Goal: Find contact information: Find contact information

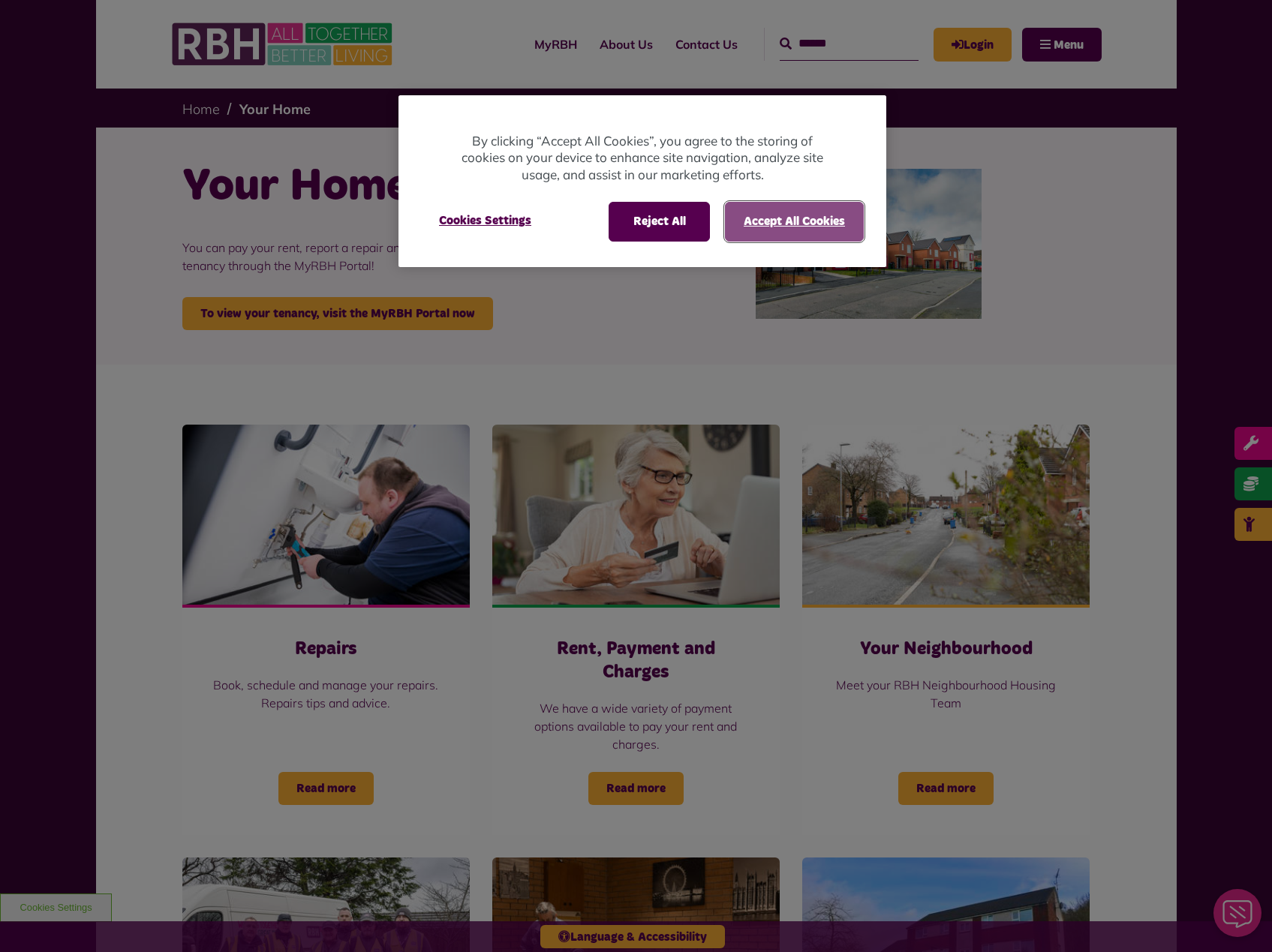
click at [788, 221] on button "Accept All Cookies" at bounding box center [794, 221] width 139 height 39
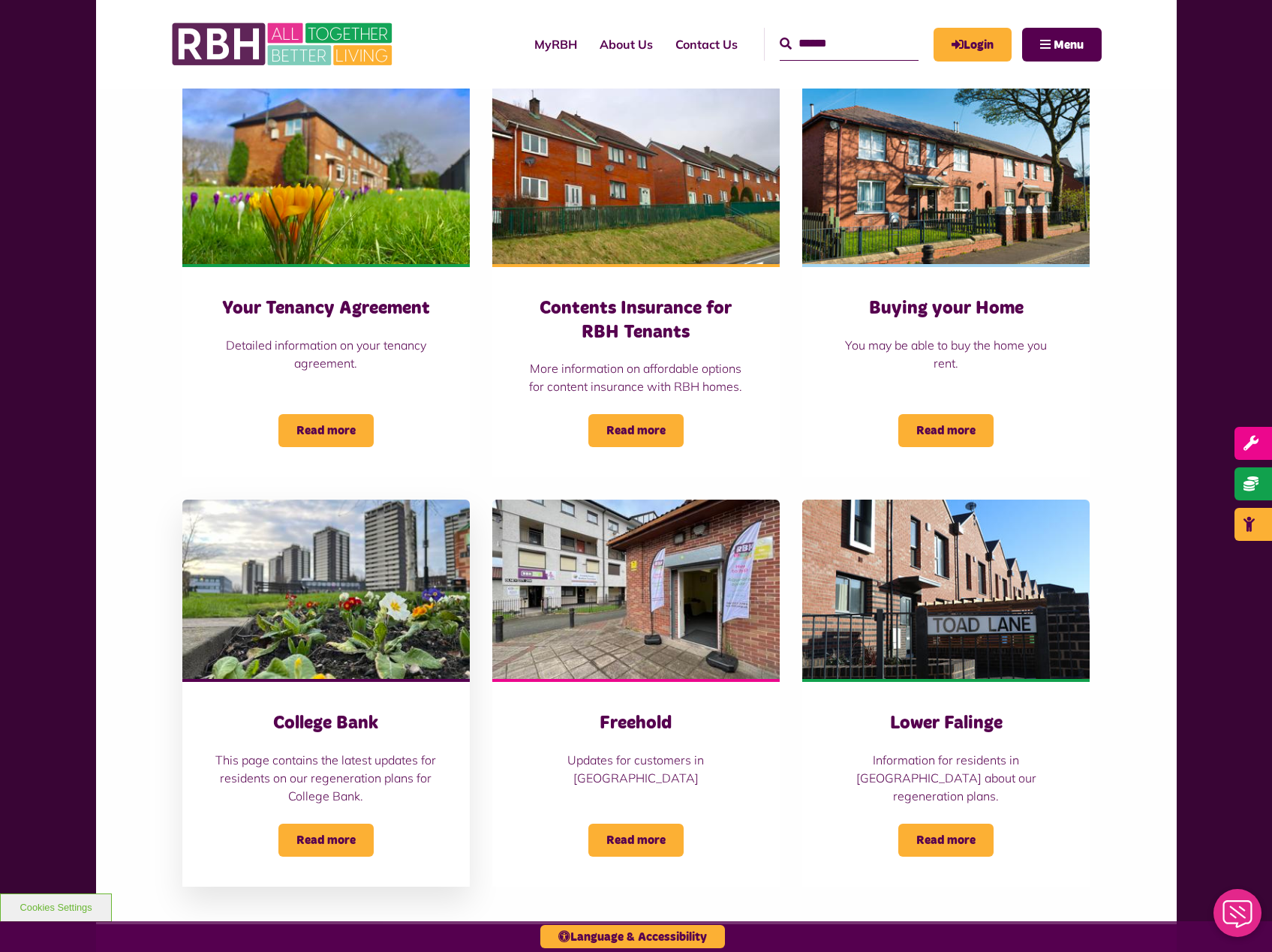
scroll to position [1200, 0]
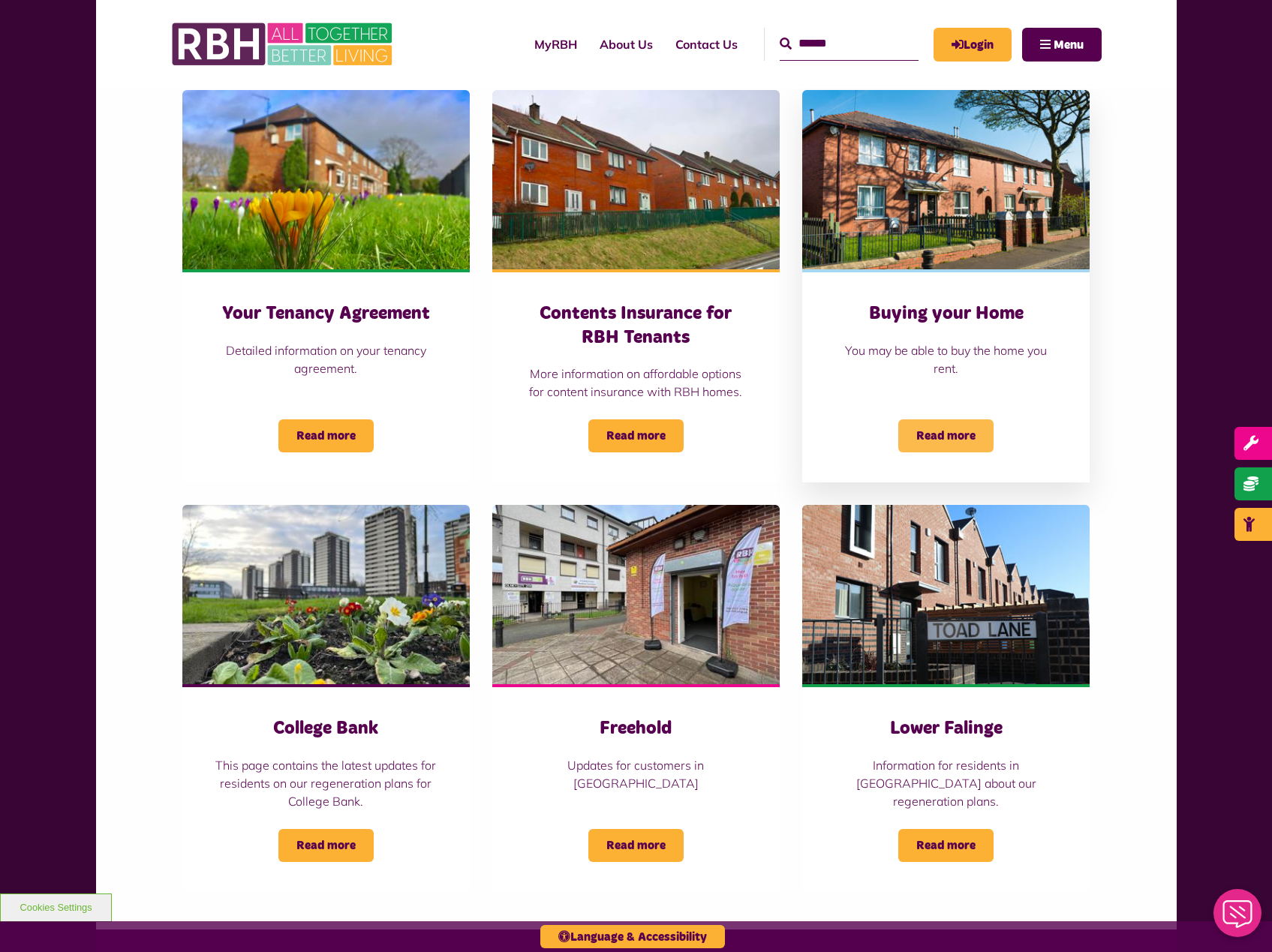
click at [966, 420] on span "Read more" at bounding box center [946, 436] width 96 height 33
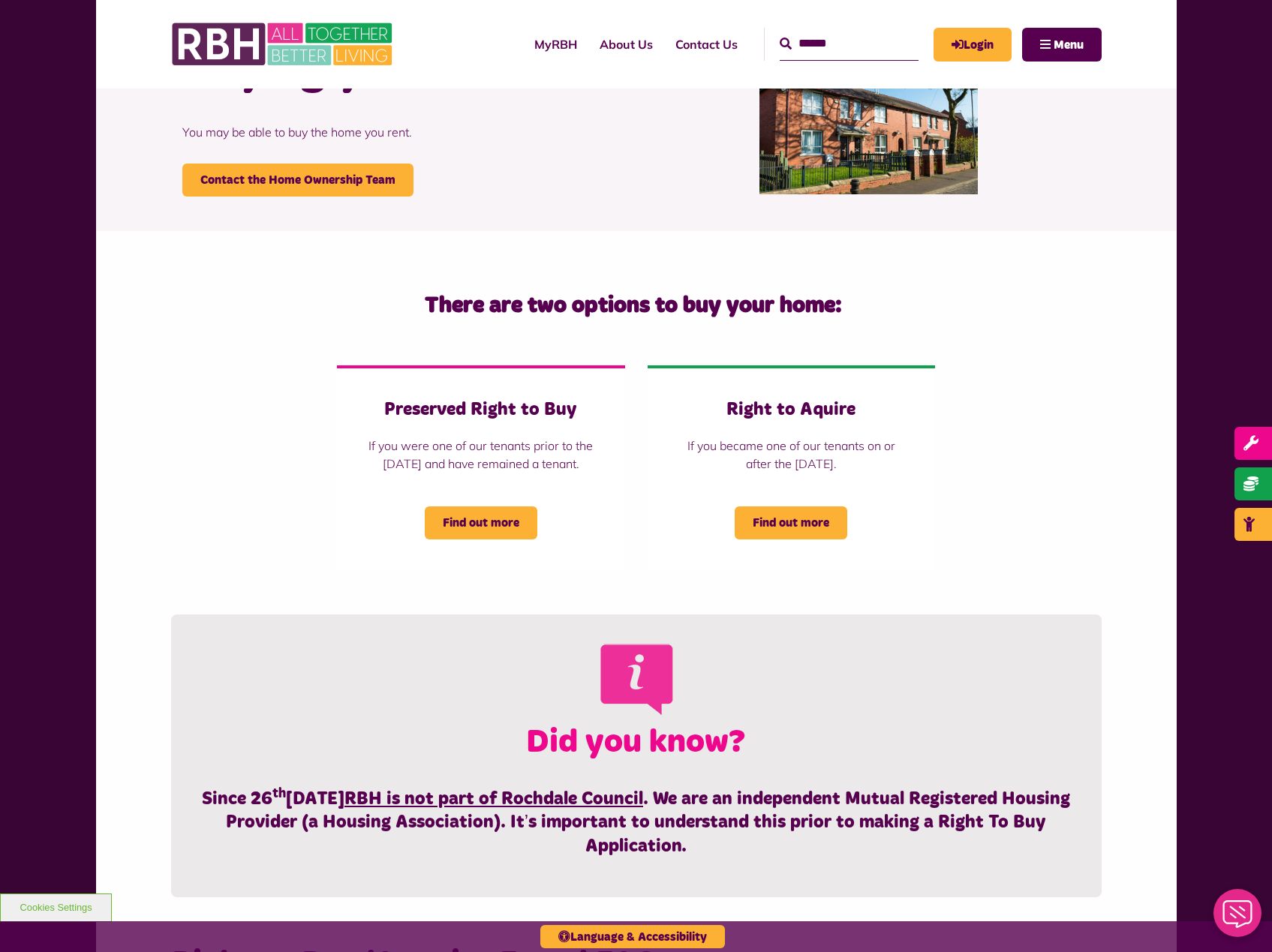
scroll to position [150, 0]
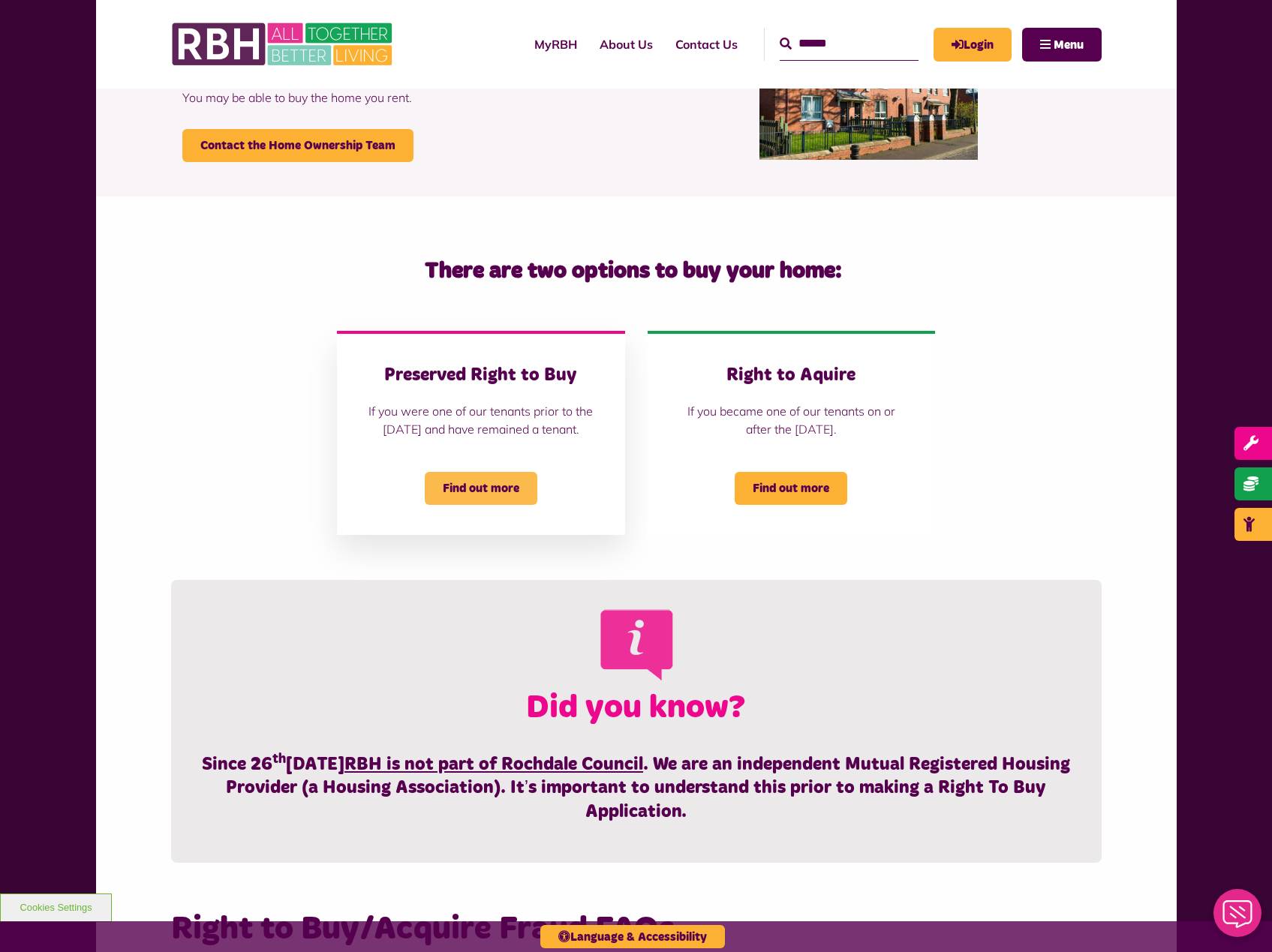
click at [489, 500] on span "Find out more" at bounding box center [481, 488] width 113 height 33
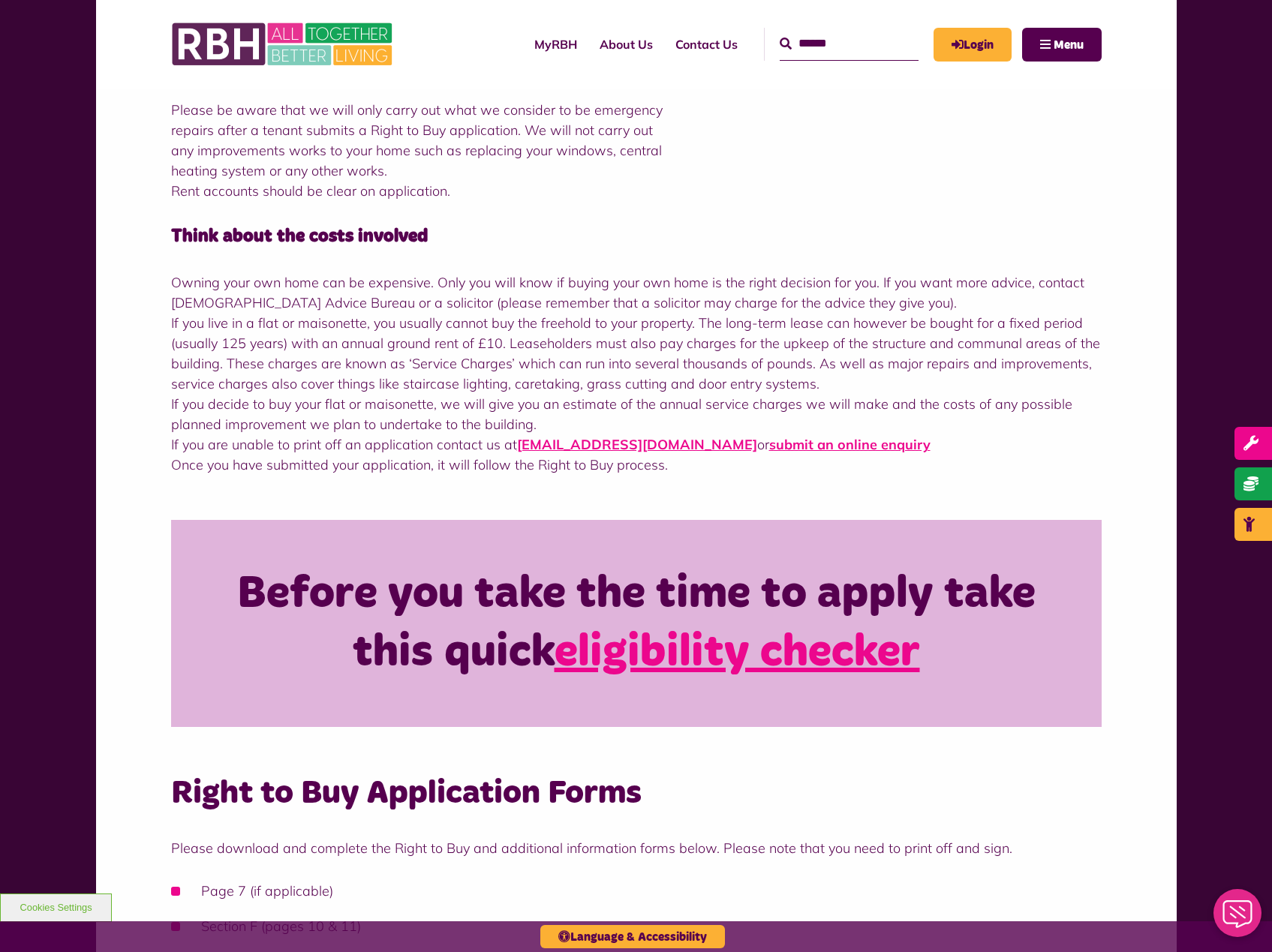
scroll to position [600, 0]
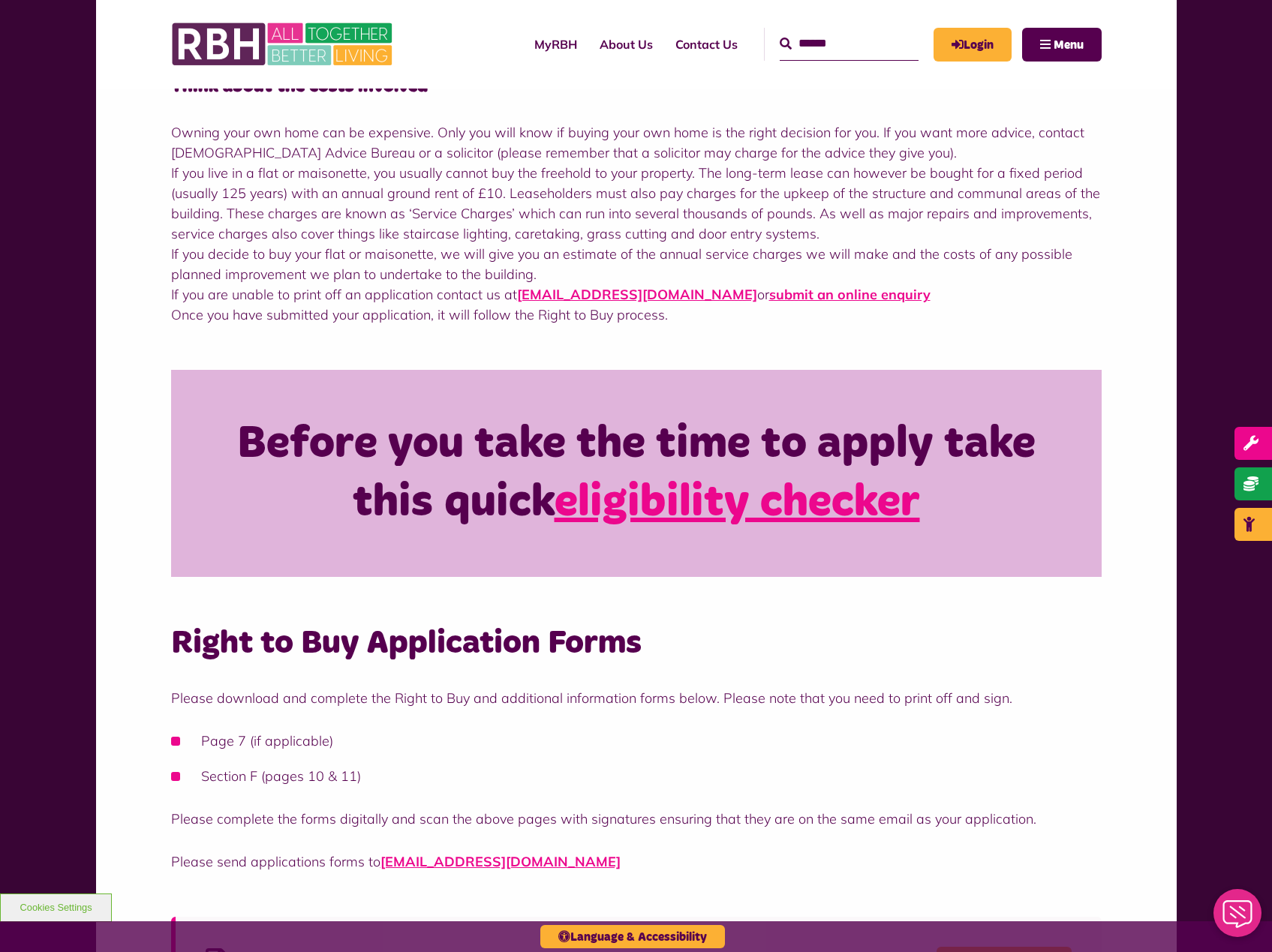
click at [759, 504] on link "eligibility checker" at bounding box center [737, 503] width 366 height 45
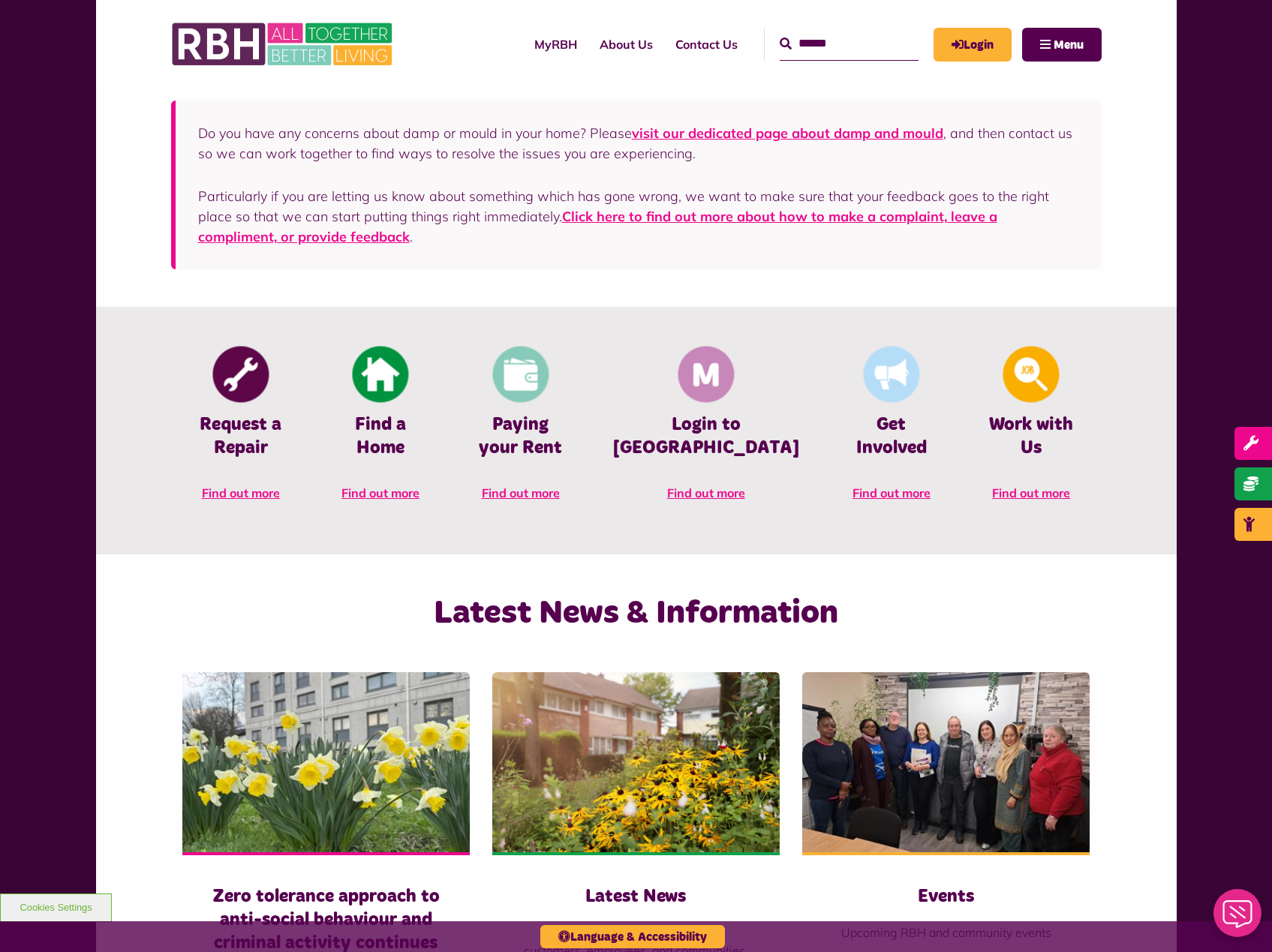
scroll to position [450, 0]
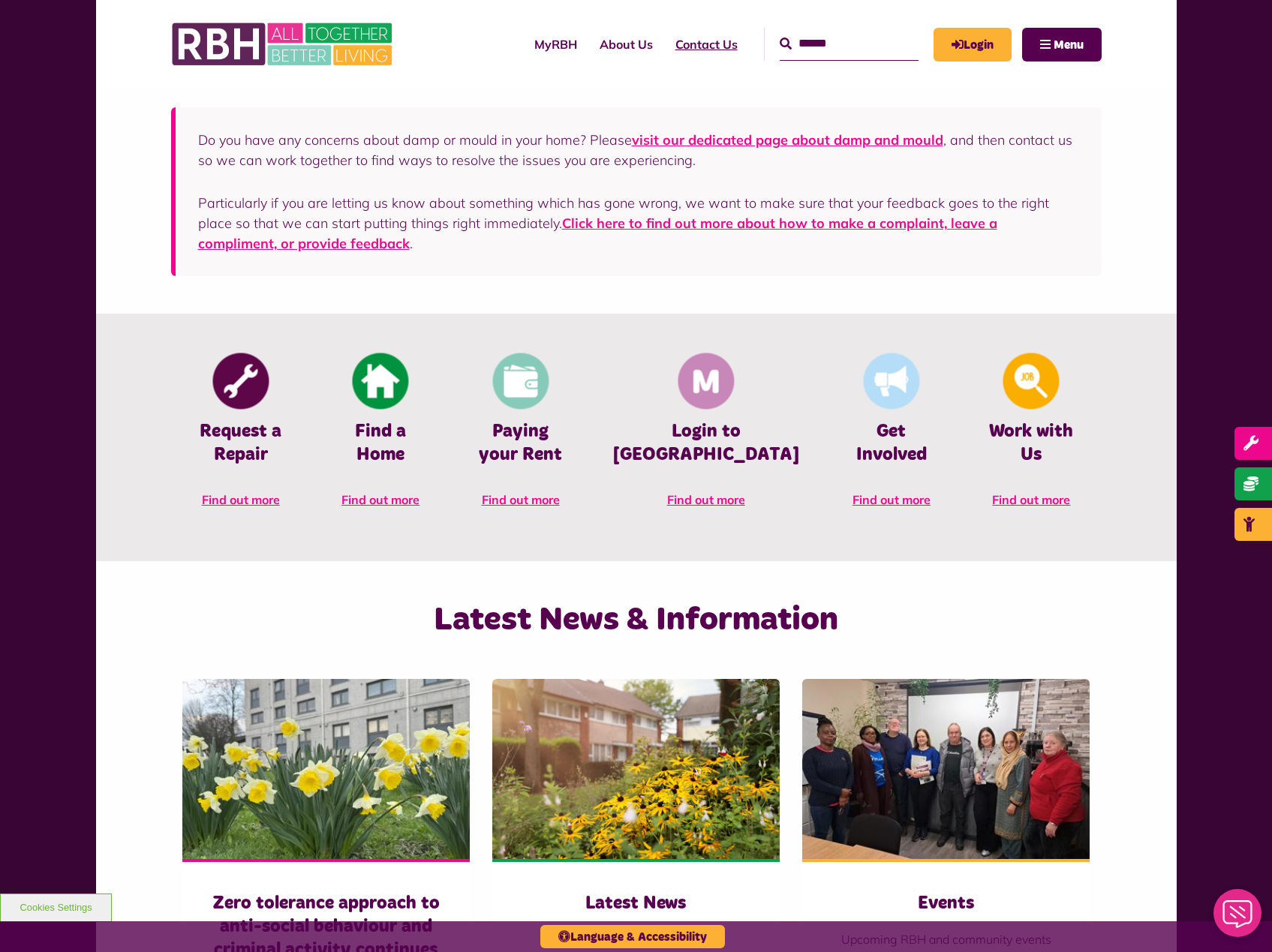
click at [675, 38] on link "Contact Us" at bounding box center [706, 44] width 85 height 41
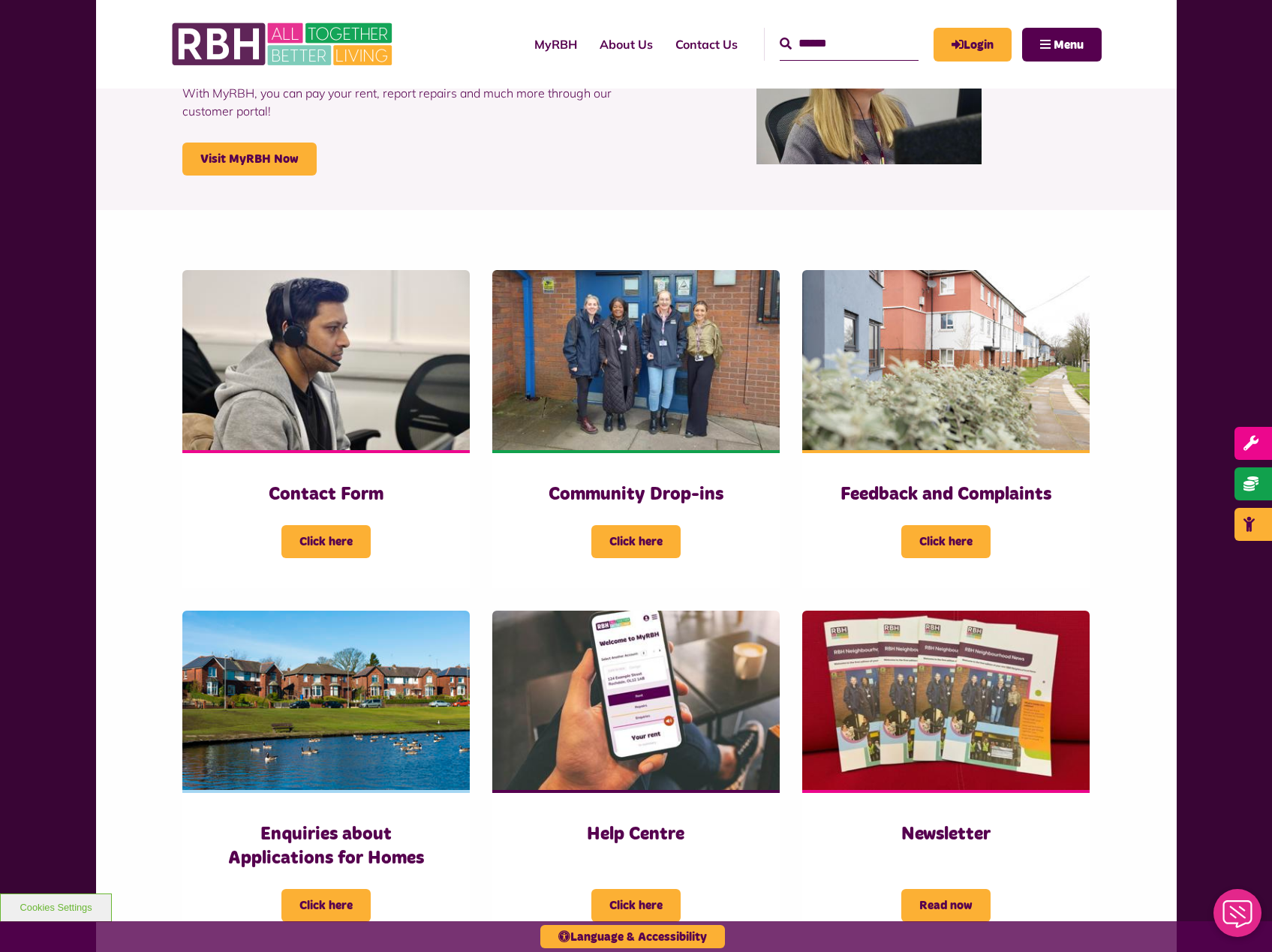
scroll to position [150, 0]
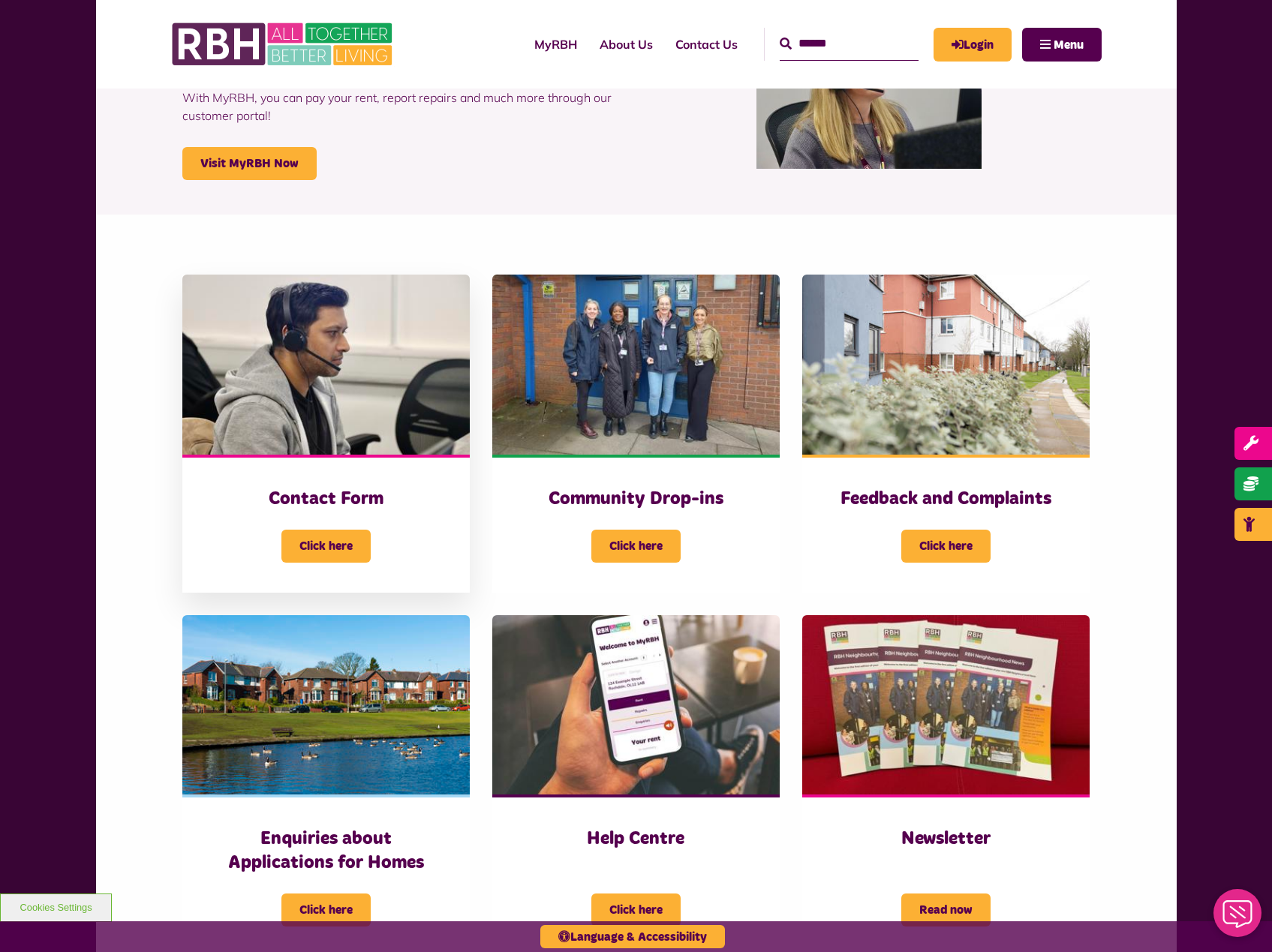
click at [335, 489] on h3 "Contact Form" at bounding box center [326, 499] width 228 height 23
click at [641, 439] on img at bounding box center [636, 364] width 288 height 180
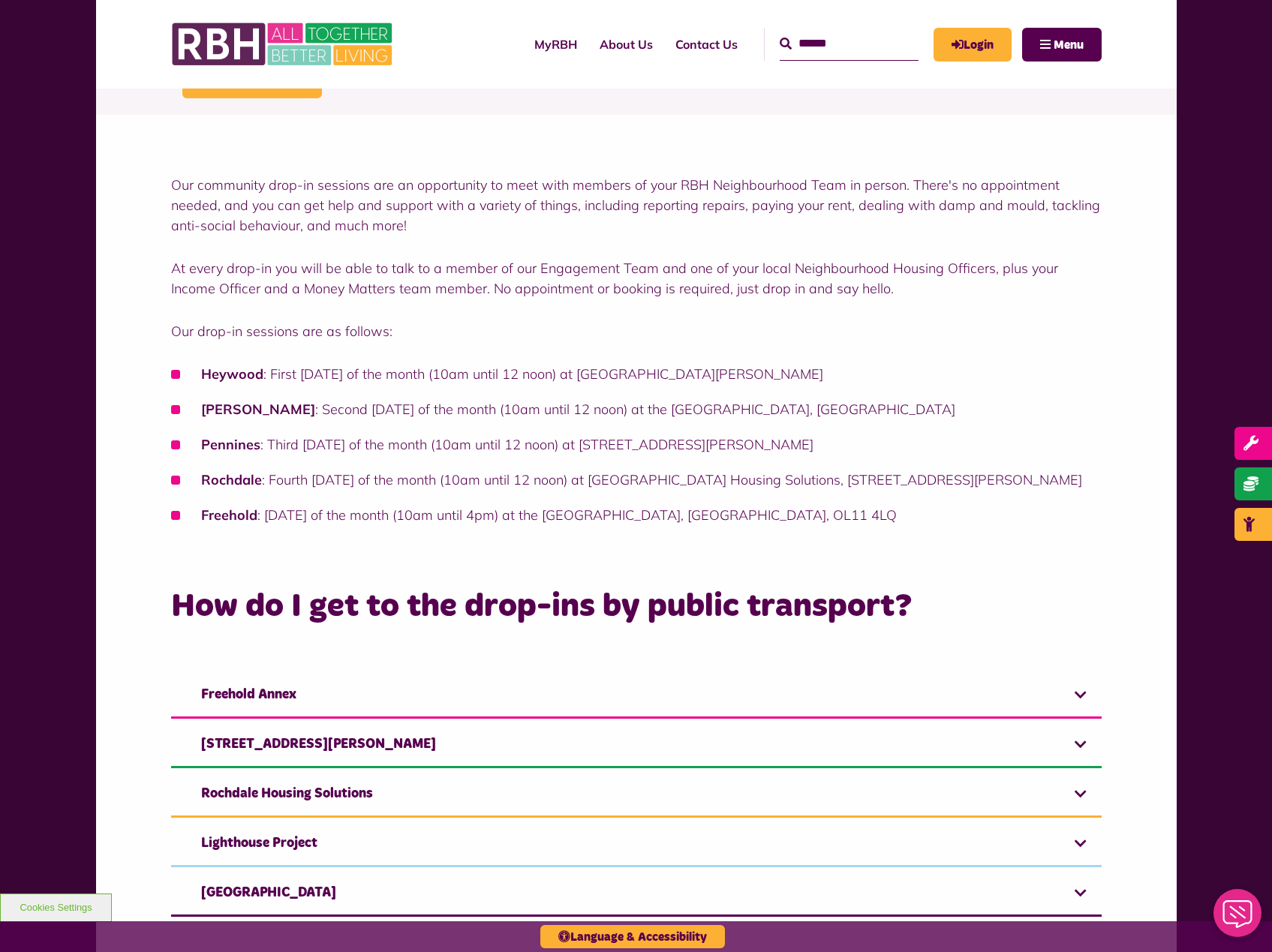
scroll to position [301, 0]
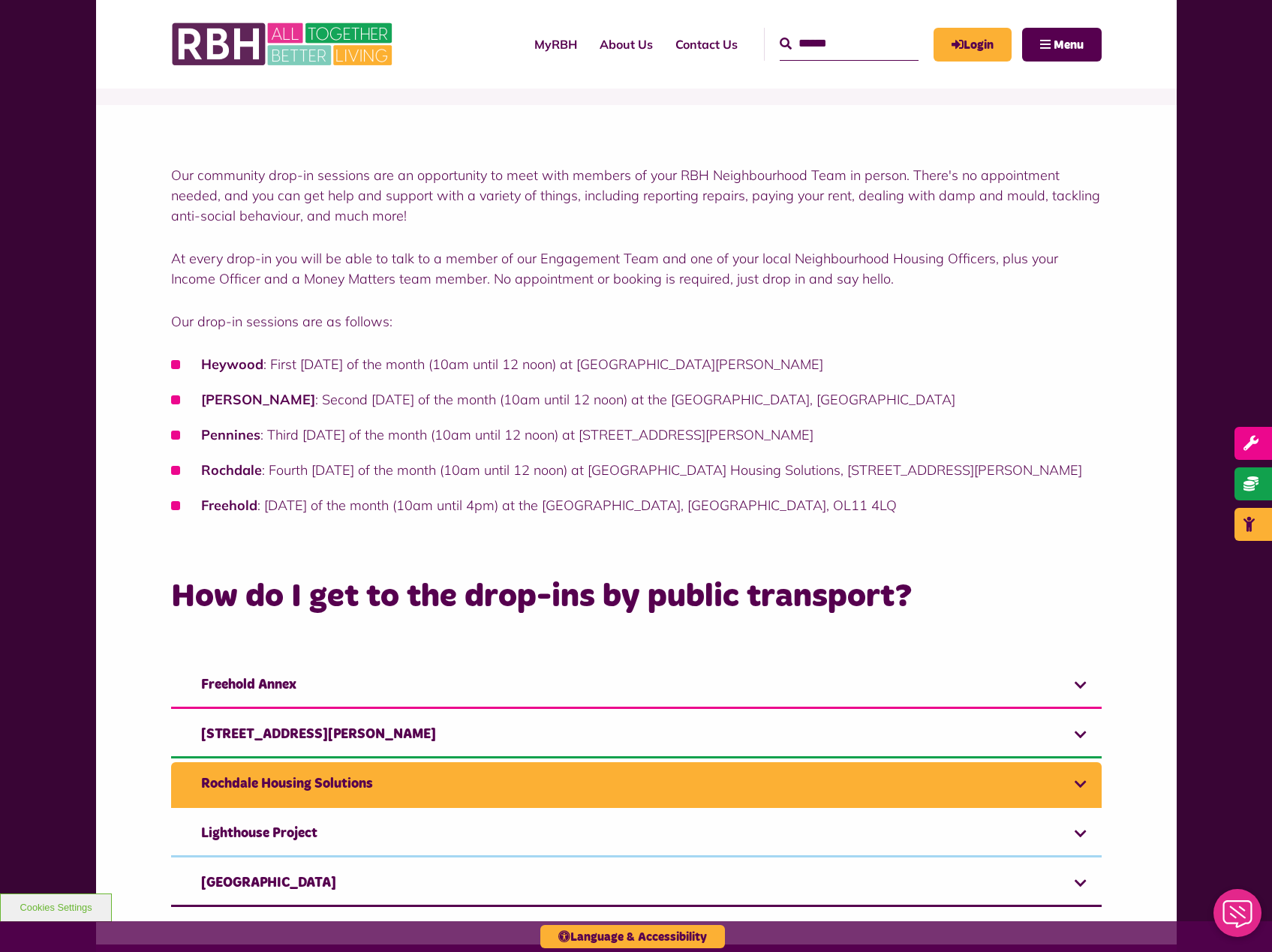
click at [865, 780] on link "Rochdale Housing Solutions" at bounding box center [636, 785] width 931 height 46
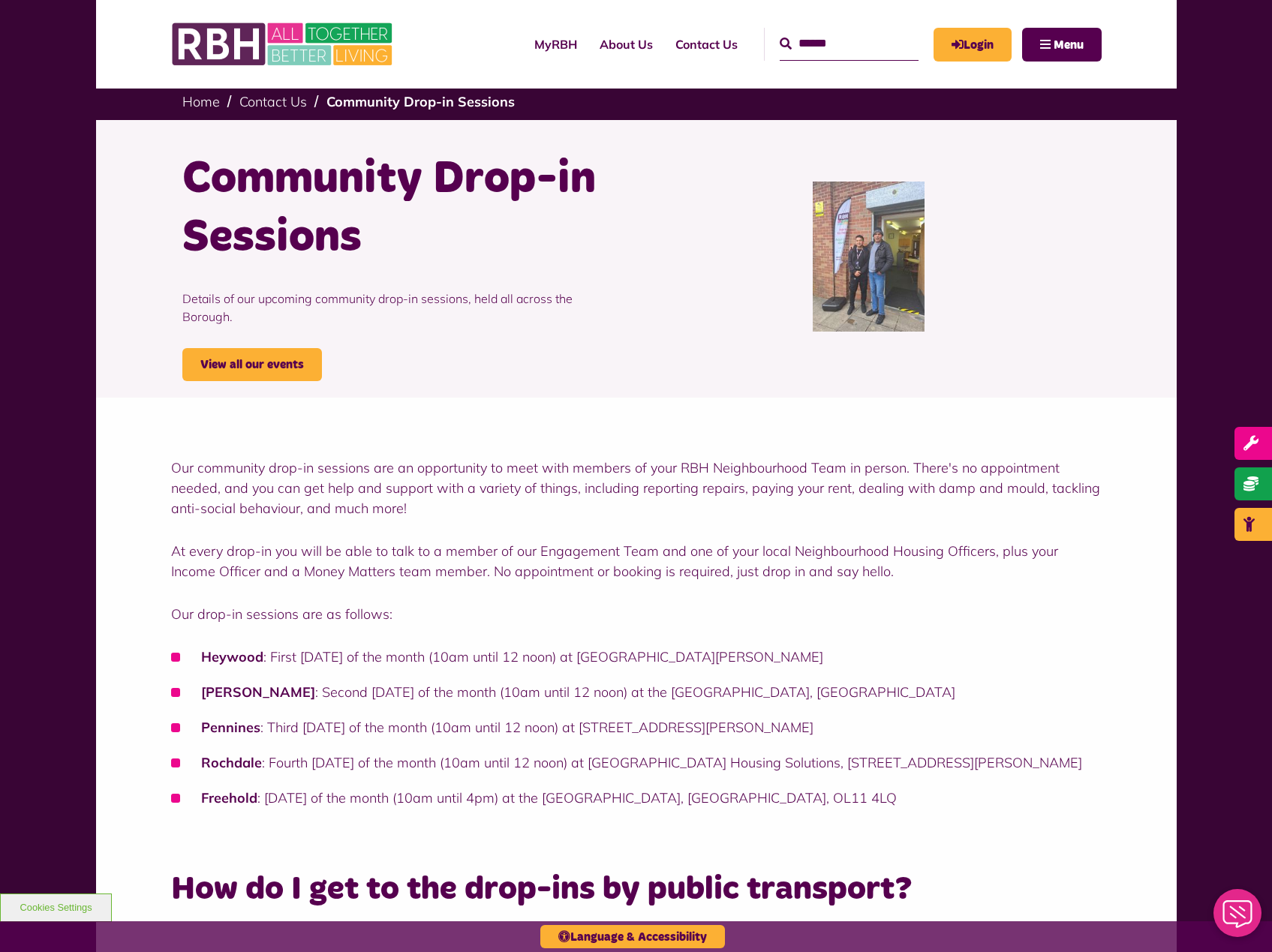
scroll to position [0, 0]
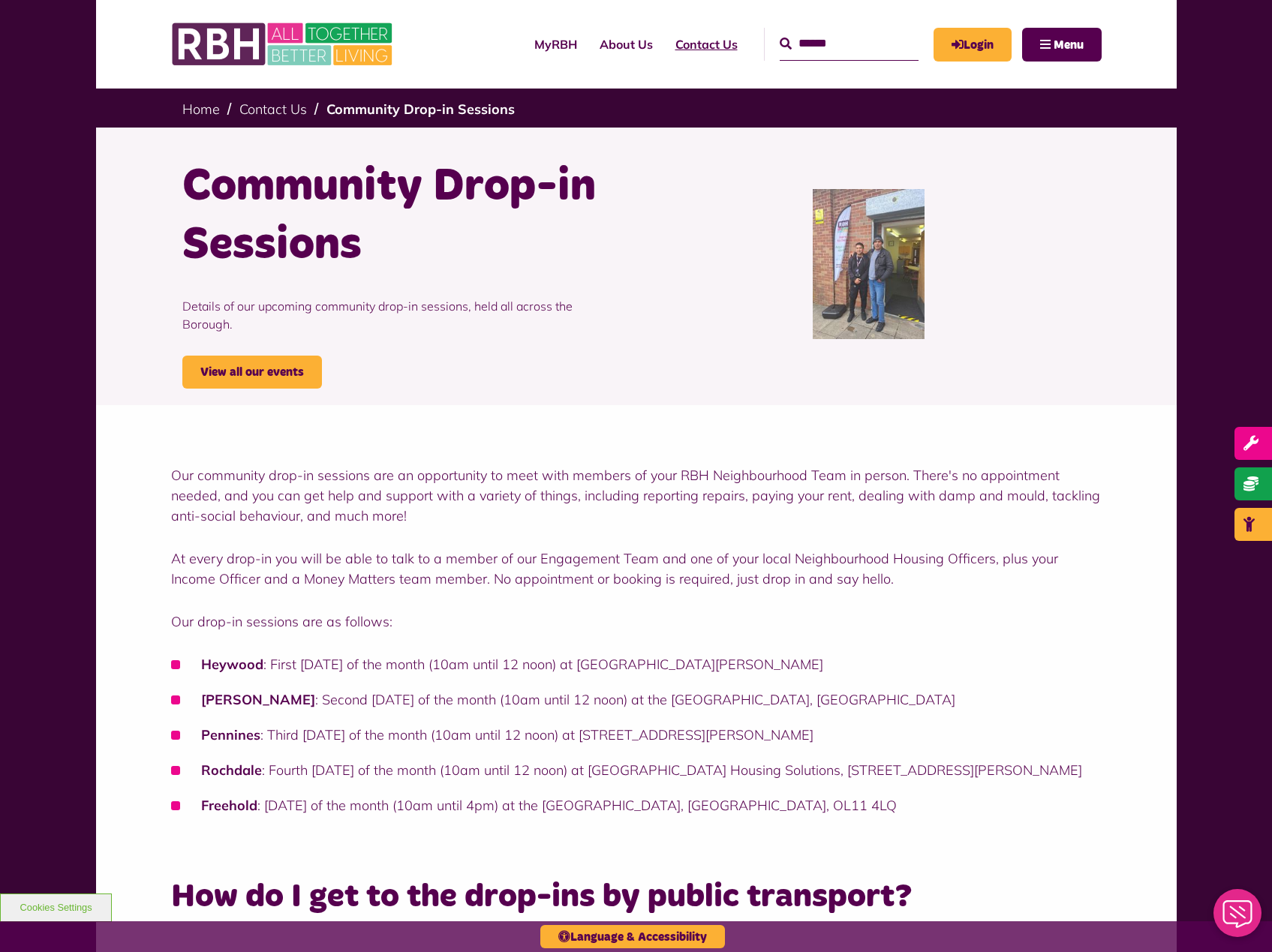
click at [689, 46] on link "Contact Us" at bounding box center [706, 44] width 85 height 41
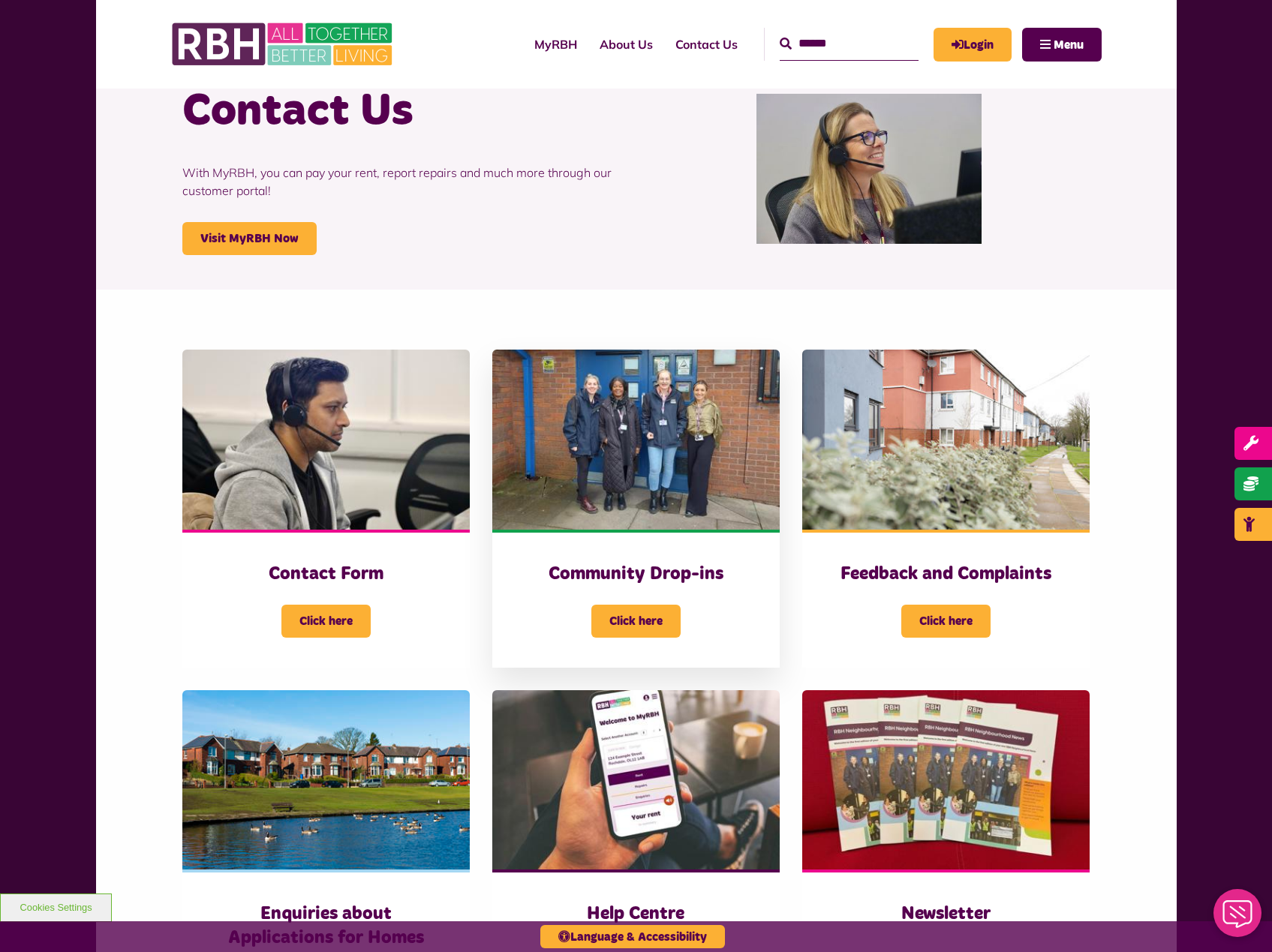
scroll to position [225, 0]
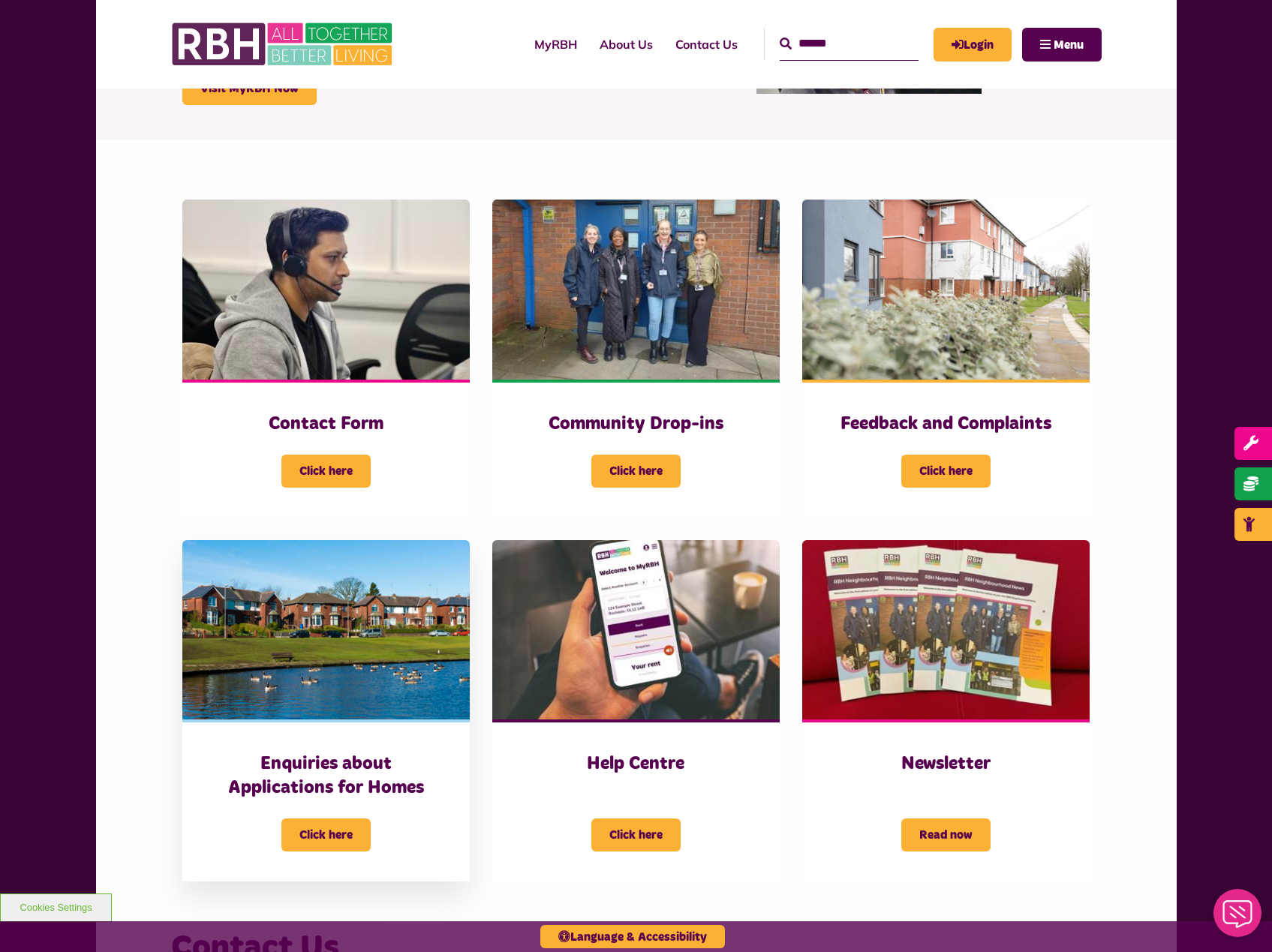
click at [367, 714] on img at bounding box center [326, 630] width 288 height 180
